Goal: Find specific page/section: Find specific page/section

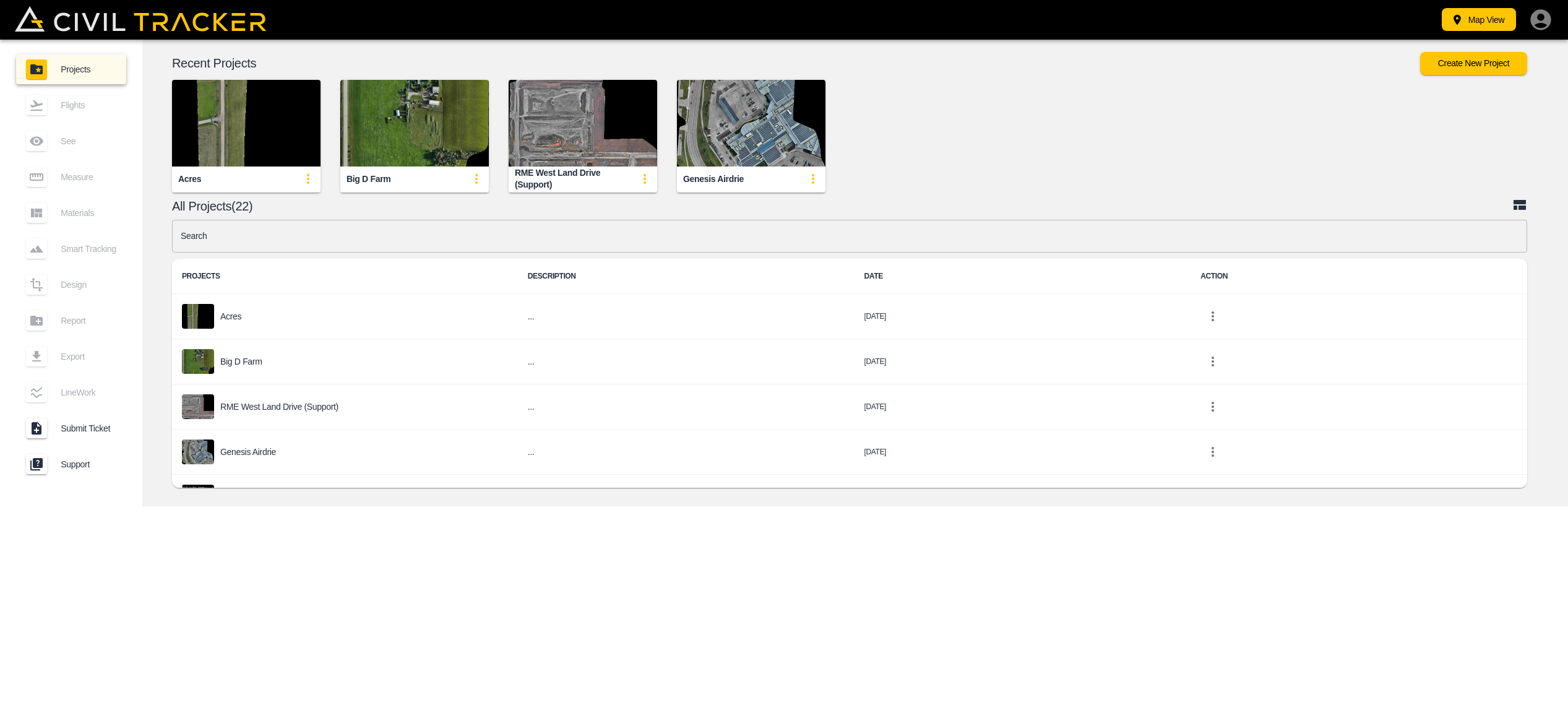
click at [708, 135] on img "button" at bounding box center [751, 123] width 148 height 86
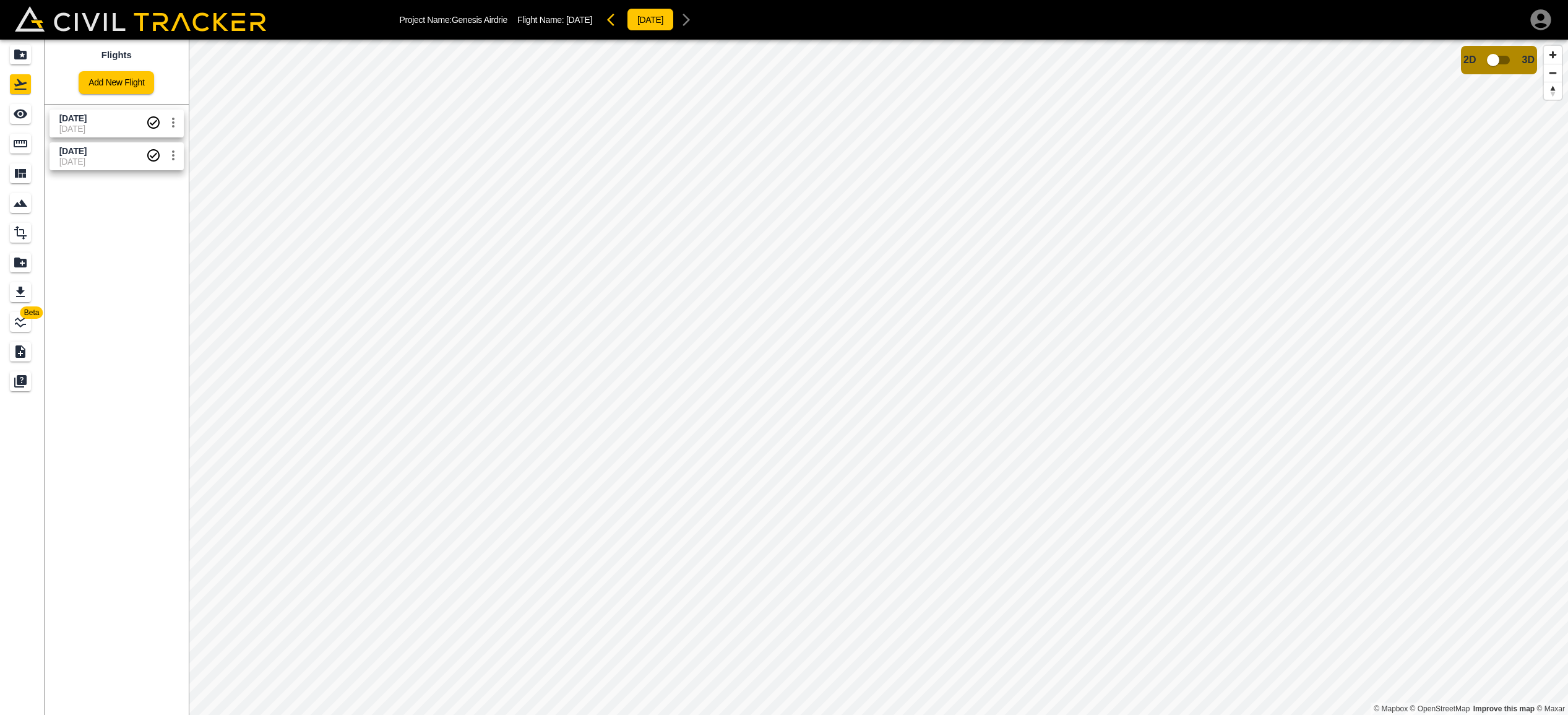
click at [86, 116] on span "[DATE]" at bounding box center [73, 118] width 27 height 10
click at [17, 145] on icon "Measure" at bounding box center [20, 143] width 15 height 15
